Goal: Find specific page/section: Find specific page/section

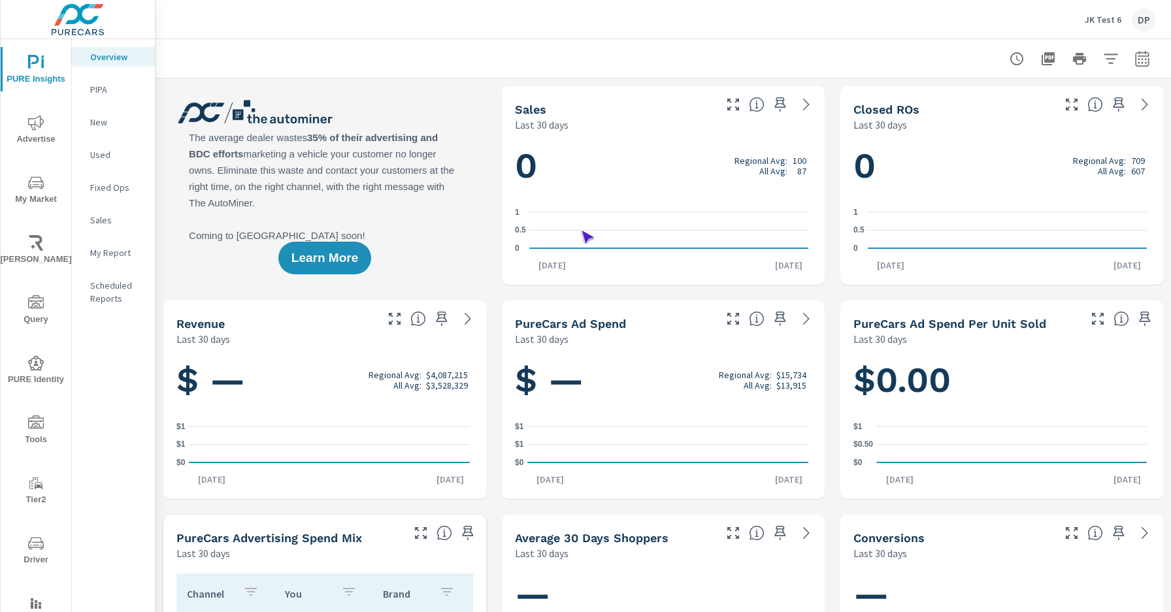
click at [33, 552] on span "Driver" at bounding box center [36, 552] width 63 height 32
